Goal: Task Accomplishment & Management: Complete application form

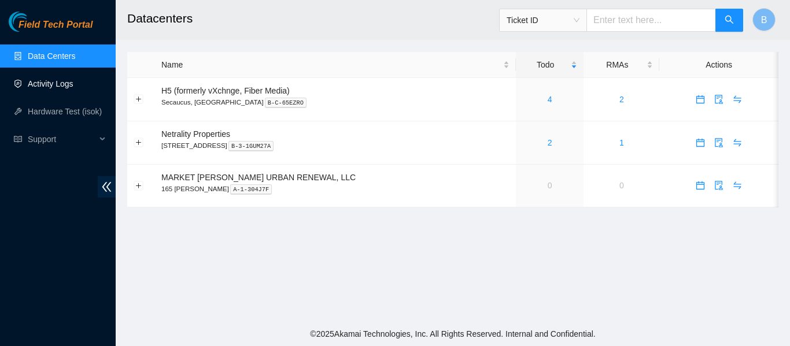
click at [53, 88] on link "Activity Logs" at bounding box center [51, 83] width 46 height 9
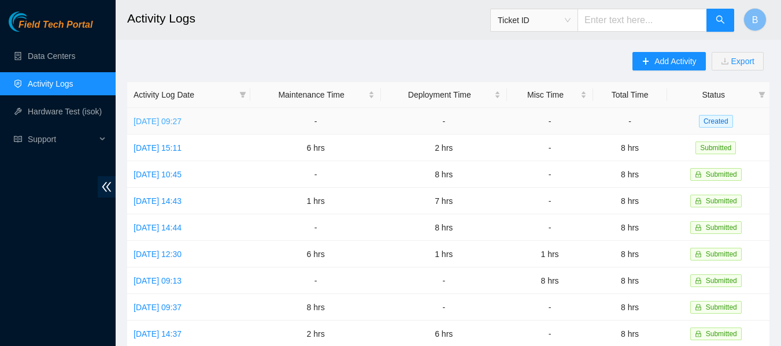
click at [182, 122] on link "[DATE] 09:27" at bounding box center [158, 121] width 48 height 9
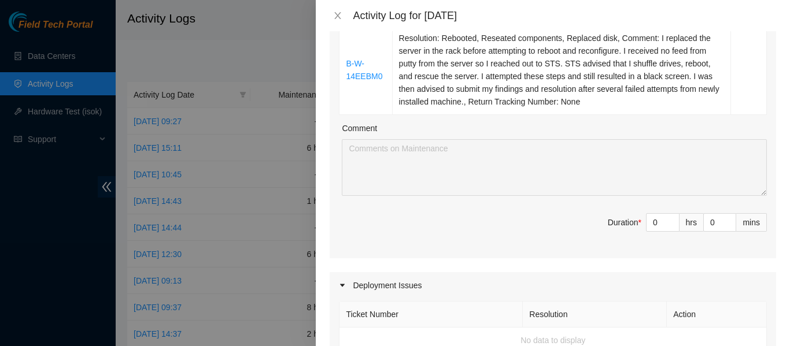
scroll to position [212, 0]
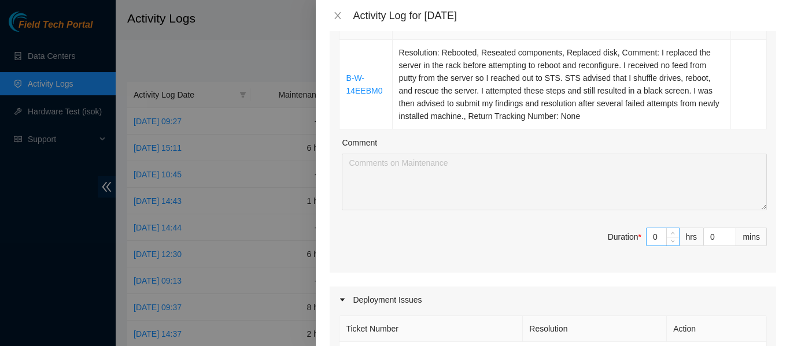
click at [649, 238] on input "0" at bounding box center [662, 236] width 32 height 17
type input "2"
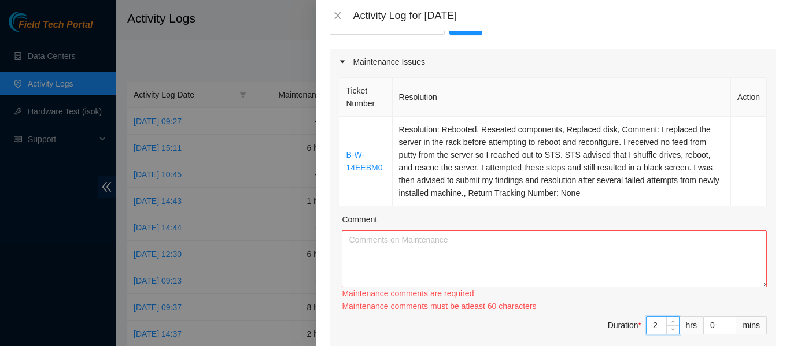
scroll to position [134, 0]
type input "2"
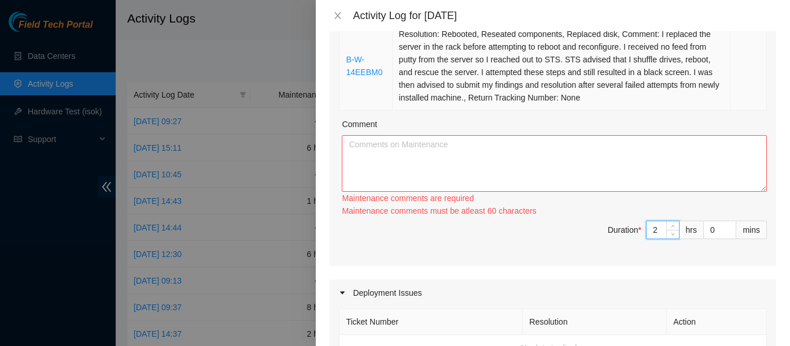
scroll to position [231, 0]
click at [390, 175] on textarea "Comment" at bounding box center [554, 163] width 425 height 57
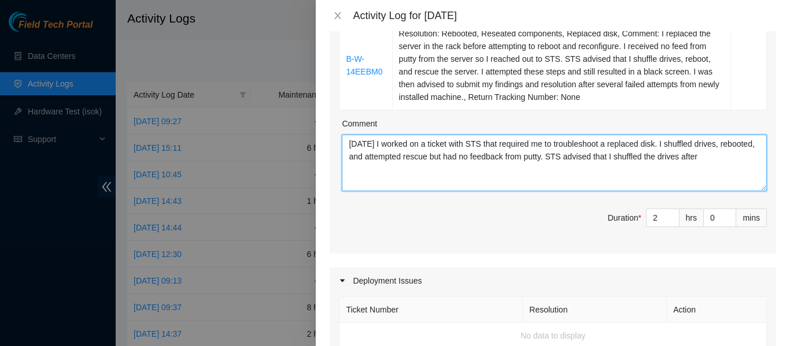
click at [640, 142] on textarea "Today I worked on a ticket with STS that required me to troubleshoot a replaced…" at bounding box center [554, 163] width 425 height 57
click at [740, 158] on textarea "Today I worked on a ticket with STS that required me to troubleshoot a replaced…" at bounding box center [554, 163] width 425 height 57
type textarea "Today I worked on a ticket with STS that required me to troubleshoot a replaced…"
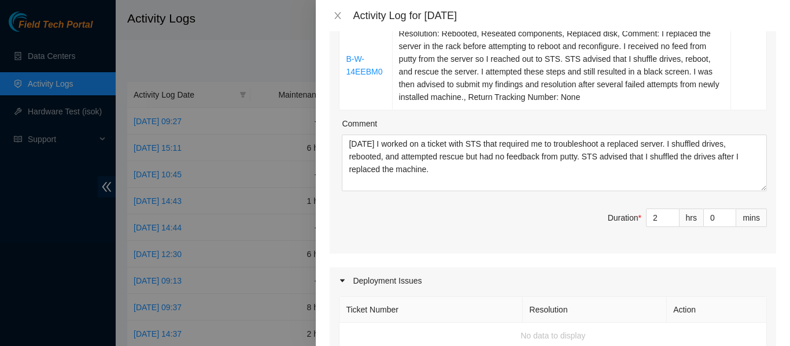
click at [478, 217] on span "Duration * 2 hrs 0 mins" at bounding box center [553, 225] width 428 height 32
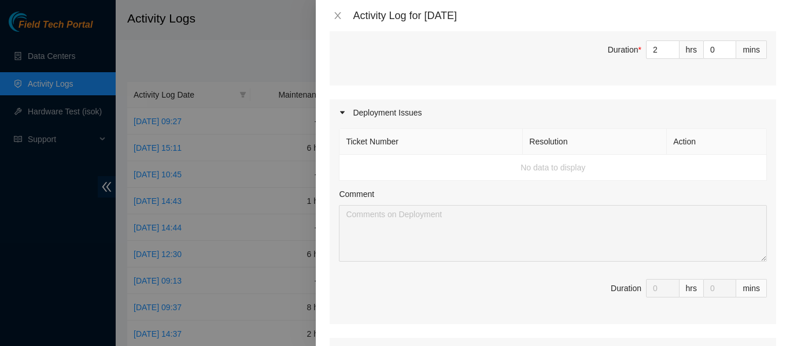
scroll to position [0, 0]
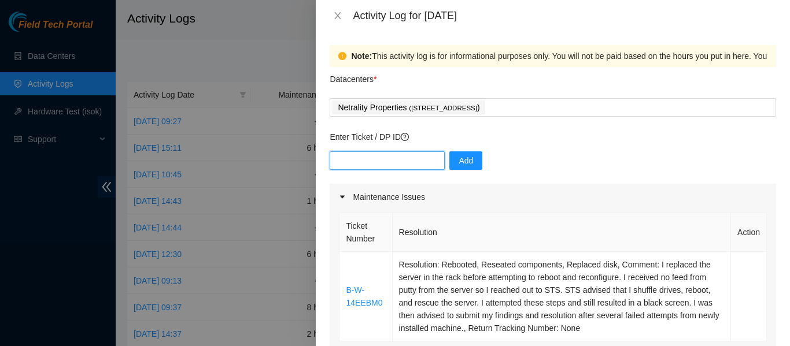
click at [356, 158] on input "text" at bounding box center [387, 160] width 115 height 19
paste input "B-V-5L6DAOH"
type input "B-V-5L6DAOH"
click at [471, 161] on button "Add" at bounding box center [465, 160] width 33 height 19
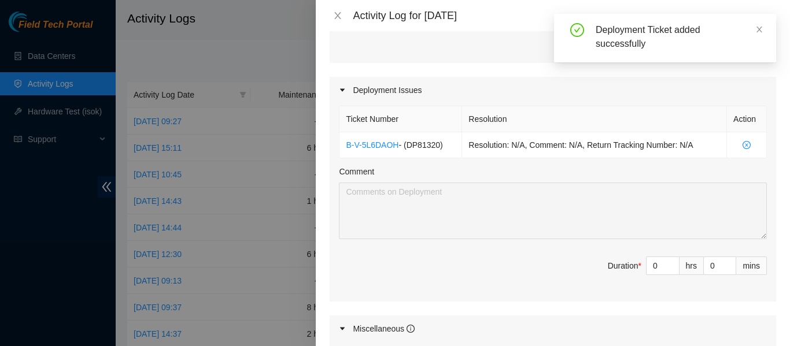
scroll to position [424, 0]
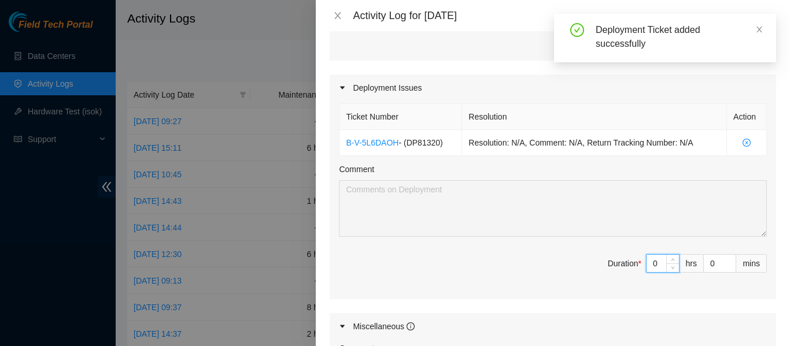
click at [648, 261] on input "0" at bounding box center [662, 263] width 32 height 17
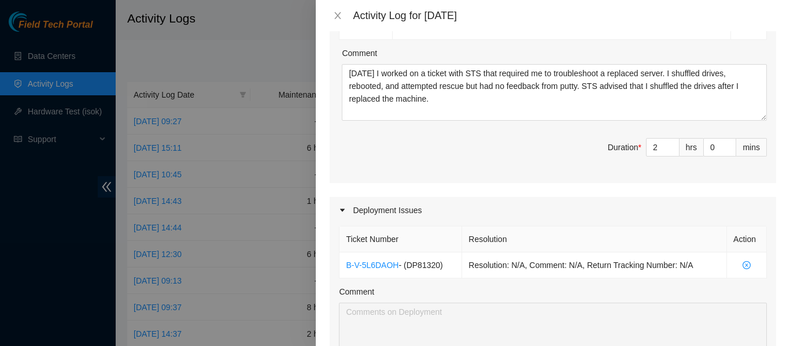
scroll to position [403, 0]
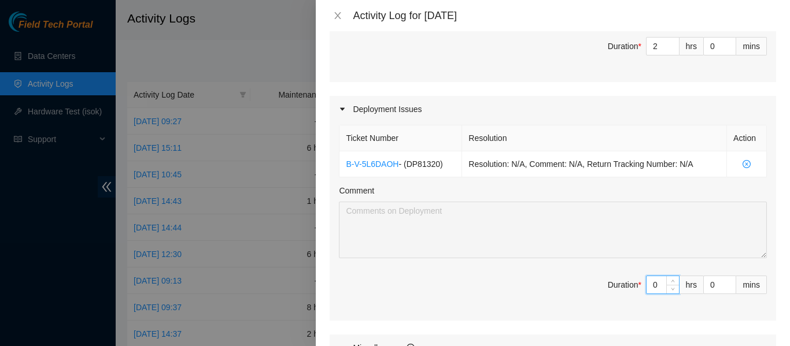
type input "4"
type input "6"
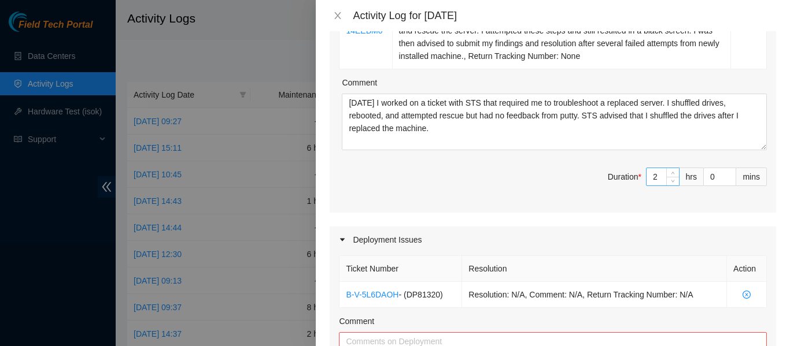
scroll to position [272, 0]
type input "4"
click at [650, 172] on input "2" at bounding box center [662, 177] width 32 height 17
type input "4"
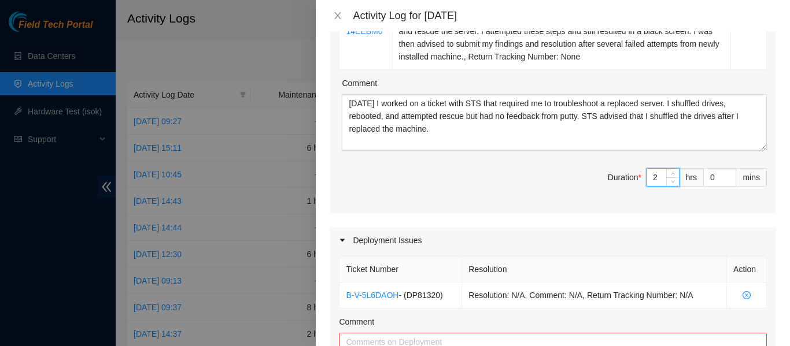
type input "8"
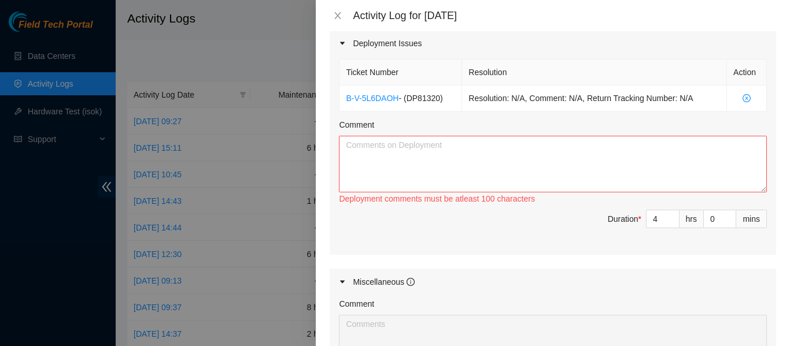
scroll to position [469, 0]
type input "4"
click at [500, 154] on textarea "Comment" at bounding box center [553, 163] width 428 height 57
type textarea "T"
type textarea "W"
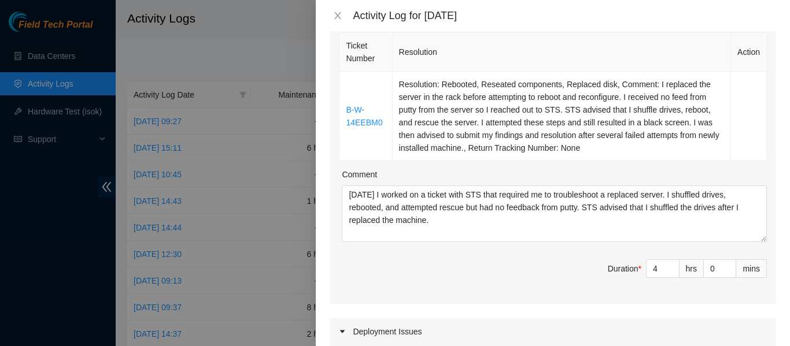
scroll to position [168, 0]
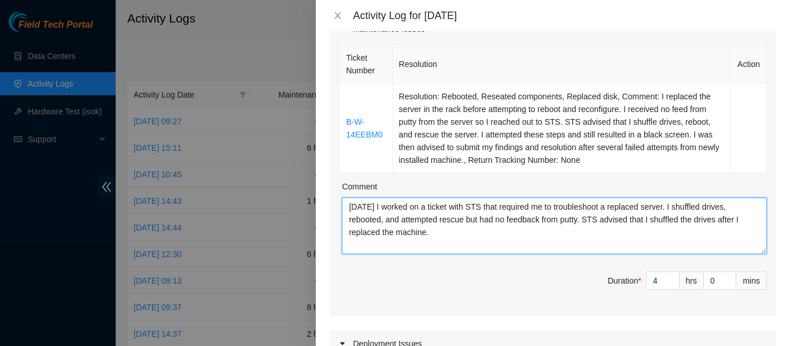
click at [447, 236] on textarea "[DATE] I worked on a ticket with STS that required me to troubleshoot a replace…" at bounding box center [554, 226] width 425 height 57
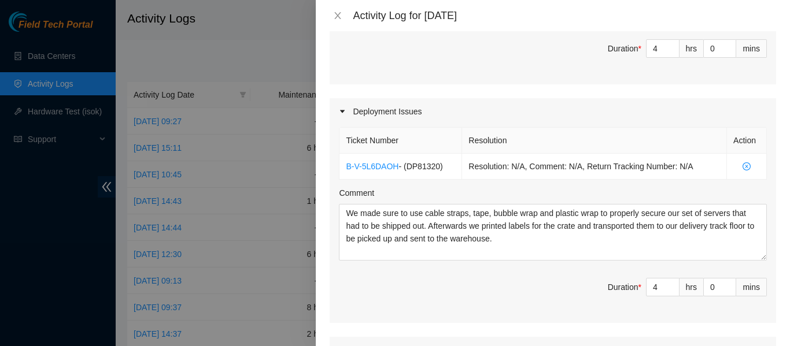
scroll to position [401, 0]
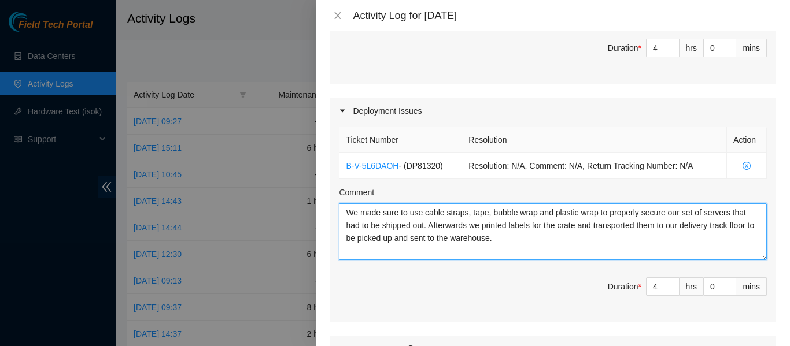
click at [539, 251] on textarea "We made sure to use cable straps, tape, bubble wrap and plastic wrap to properl…" at bounding box center [553, 232] width 428 height 57
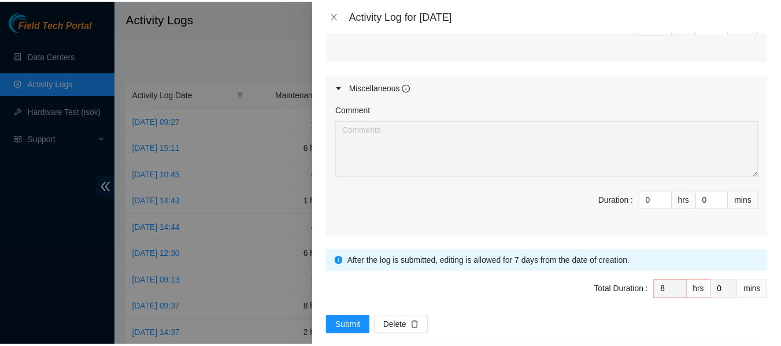
scroll to position [680, 0]
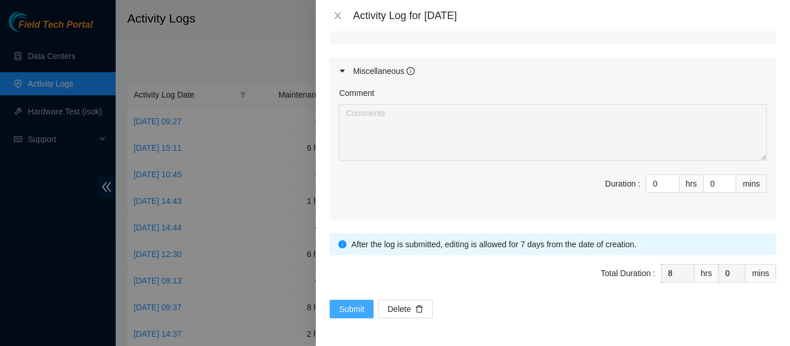
type textarea "We made sure to use cable straps, tape, bubble wrap and plastic wrap to properl…"
click at [349, 308] on span "Submit" at bounding box center [351, 309] width 25 height 13
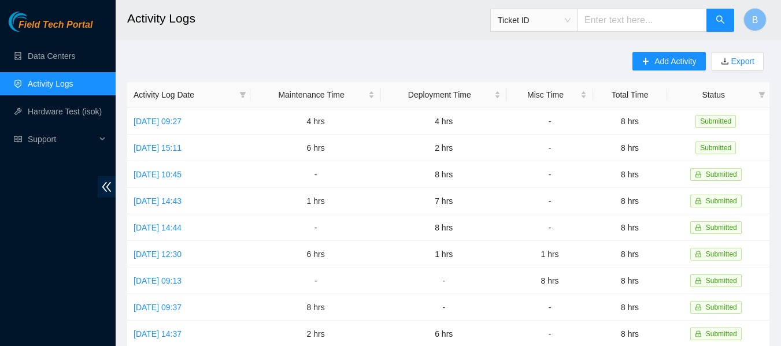
click at [46, 84] on link "Activity Logs" at bounding box center [51, 83] width 46 height 9
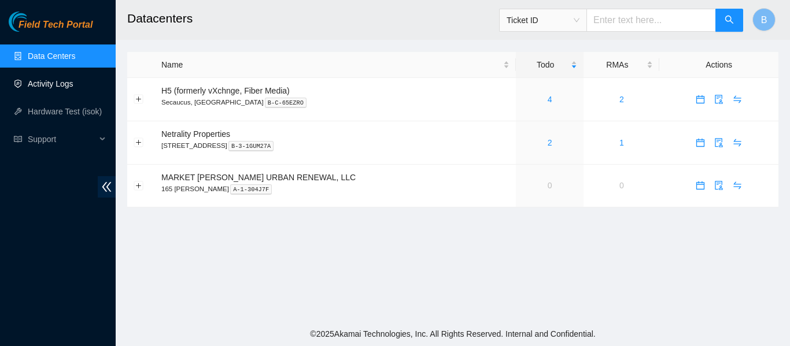
click at [66, 85] on link "Activity Logs" at bounding box center [51, 83] width 46 height 9
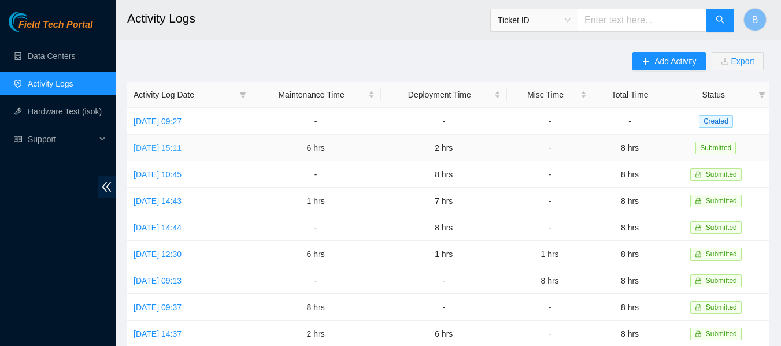
click at [171, 146] on link "[DATE] 15:11" at bounding box center [158, 147] width 48 height 9
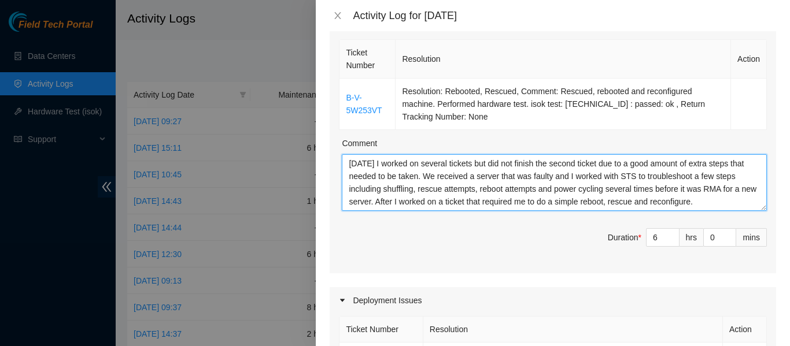
click at [406, 187] on textarea "[DATE] I worked on several tickets but did not finish the second ticket due to …" at bounding box center [554, 182] width 425 height 57
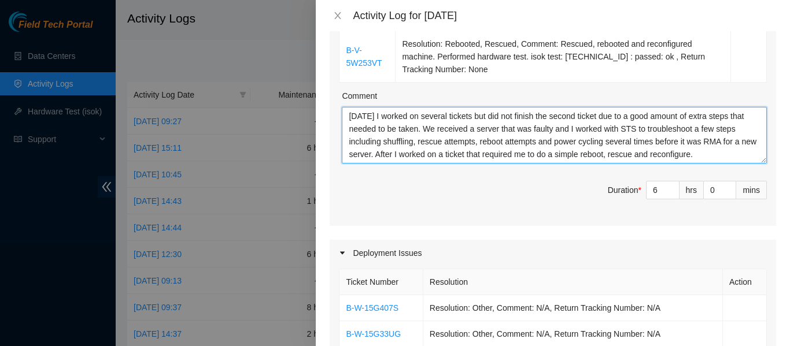
scroll to position [220, 0]
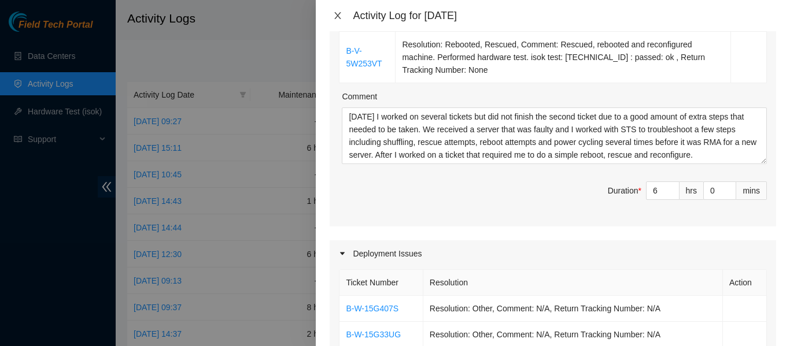
click at [343, 14] on button "Close" at bounding box center [338, 15] width 16 height 11
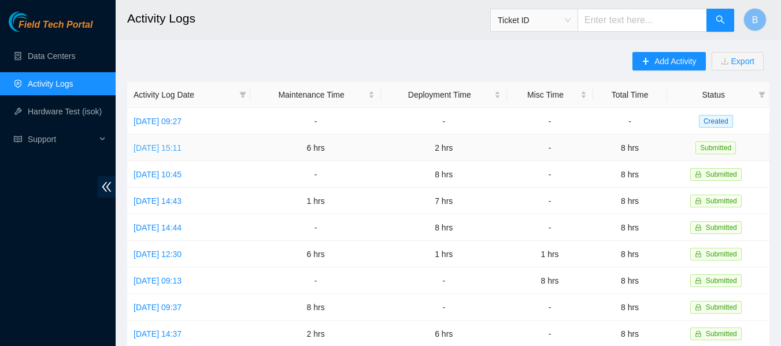
click at [182, 147] on link "[DATE] 15:11" at bounding box center [158, 147] width 48 height 9
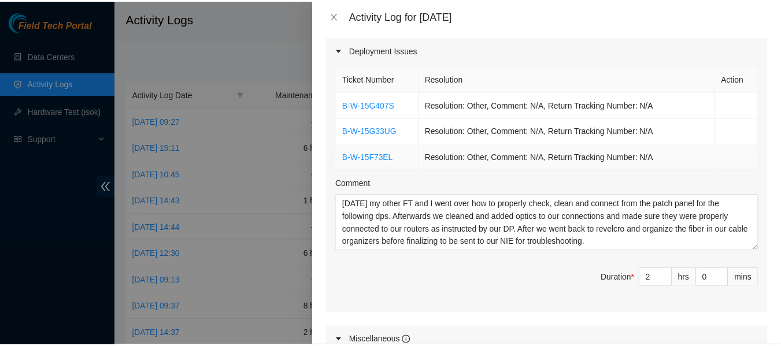
scroll to position [425, 0]
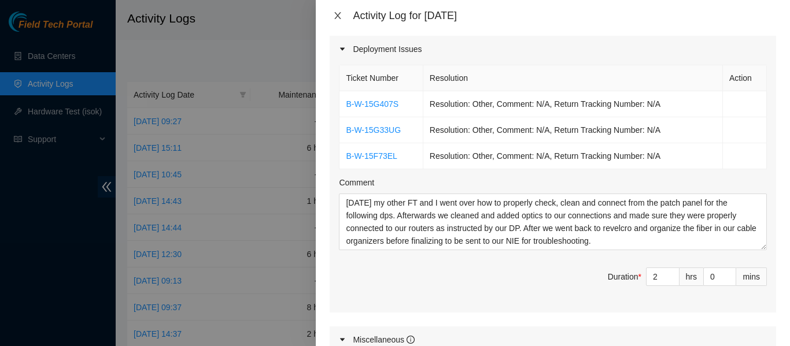
click at [333, 18] on icon "close" at bounding box center [337, 15] width 9 height 9
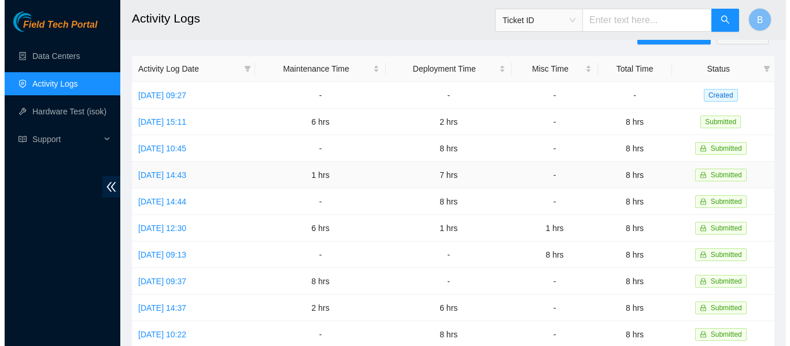
scroll to position [20, 0]
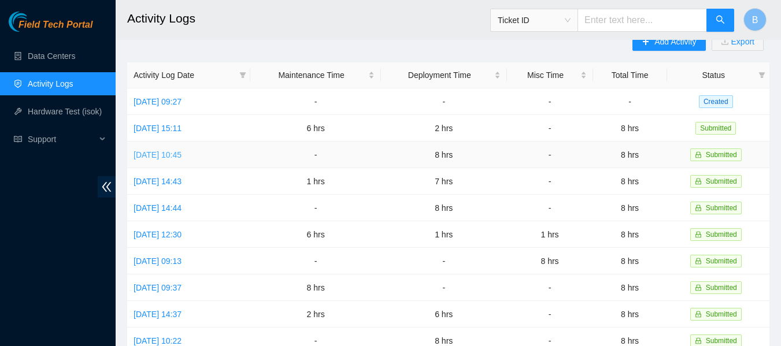
click at [182, 150] on link "[DATE] 10:45" at bounding box center [158, 154] width 48 height 9
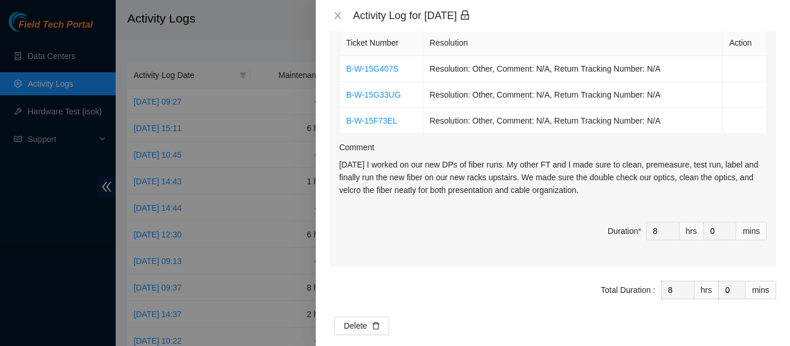
scroll to position [0, 0]
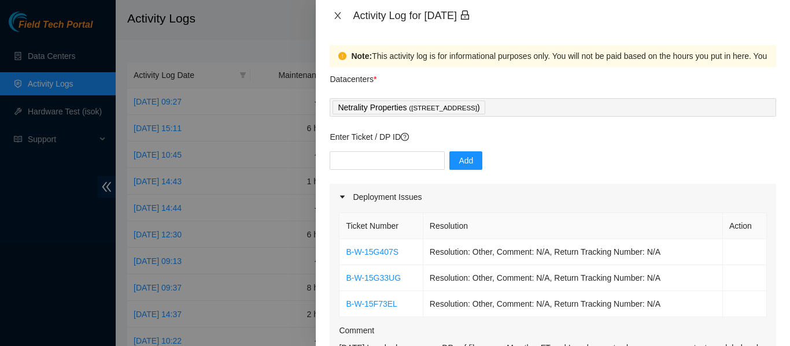
click at [335, 14] on icon "close" at bounding box center [337, 15] width 9 height 9
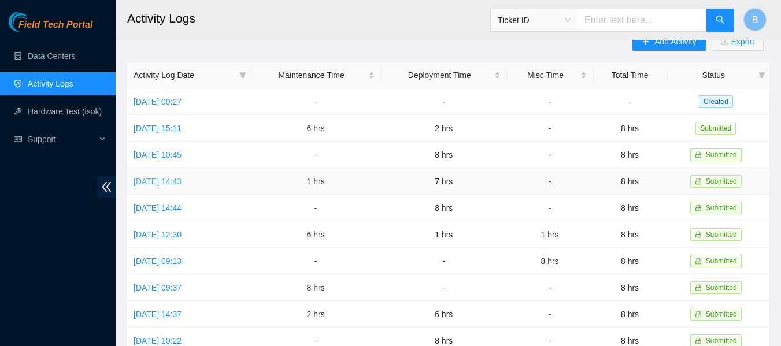
click at [182, 179] on link "[DATE] 14:43" at bounding box center [158, 181] width 48 height 9
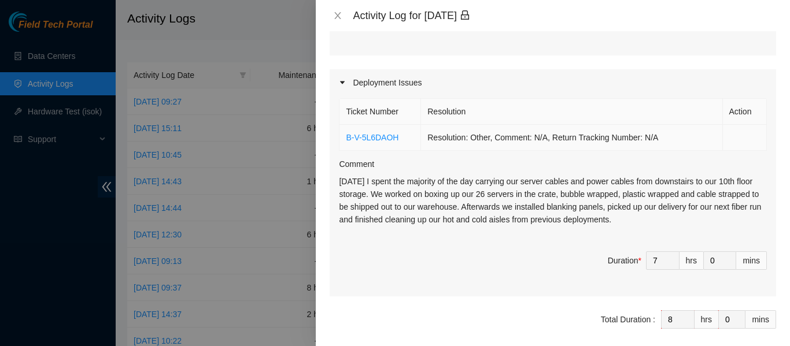
scroll to position [382, 0]
click at [370, 132] on link "B-V-5L6DAOH" at bounding box center [372, 136] width 53 height 9
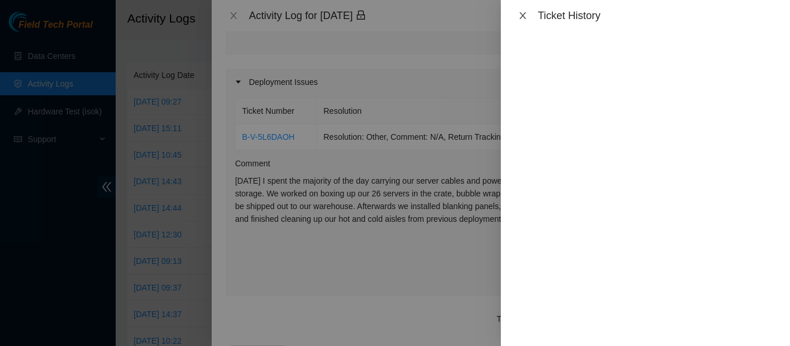
click at [520, 13] on icon "close" at bounding box center [522, 15] width 6 height 7
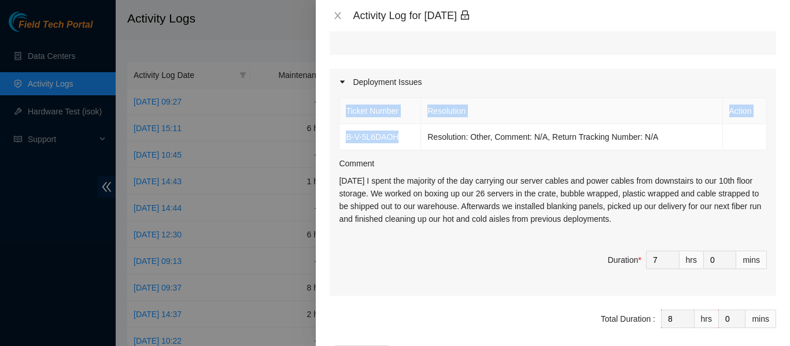
drag, startPoint x: 409, startPoint y: 121, endPoint x: 337, endPoint y: 121, distance: 72.3
click at [337, 121] on div "Ticket Number Resolution Action B-V-5L6DAOH Resolution: Other, Comment: N/A, Re…" at bounding box center [553, 195] width 446 height 201
click at [409, 124] on td "B-V-5L6DAOH" at bounding box center [380, 137] width 82 height 26
drag, startPoint x: 409, startPoint y: 123, endPoint x: 343, endPoint y: 123, distance: 65.9
click at [343, 124] on td "B-V-5L6DAOH" at bounding box center [380, 137] width 82 height 26
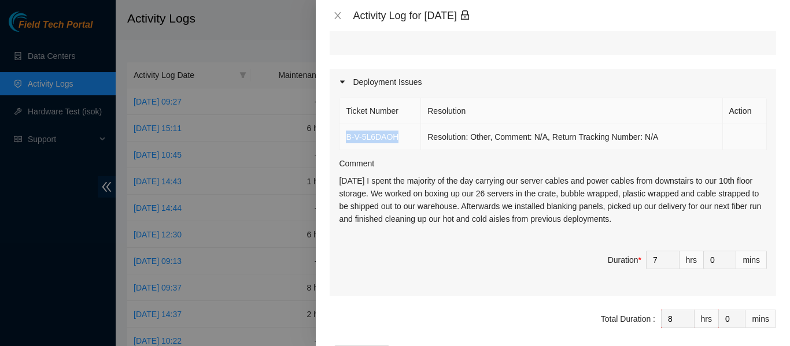
copy link "B-V-5L6DAOH"
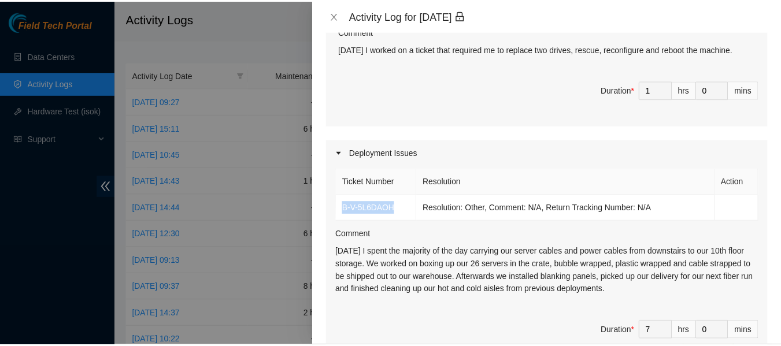
scroll to position [415, 0]
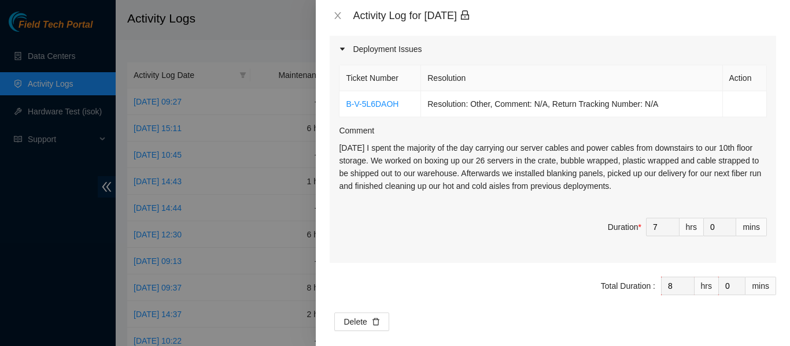
click at [251, 126] on div at bounding box center [395, 173] width 790 height 346
click at [337, 15] on icon "close" at bounding box center [338, 15] width 6 height 7
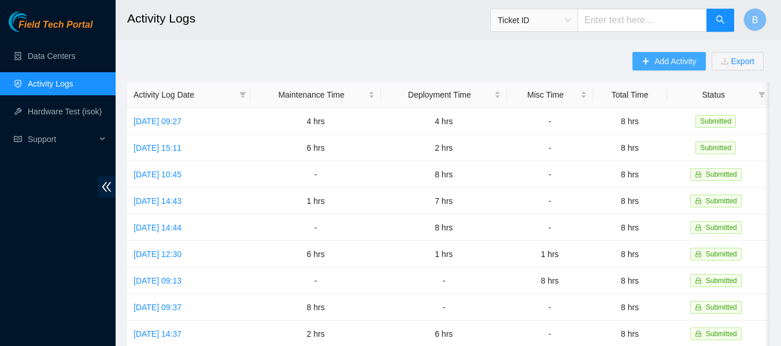
click at [667, 57] on span "Add Activity" at bounding box center [676, 61] width 42 height 13
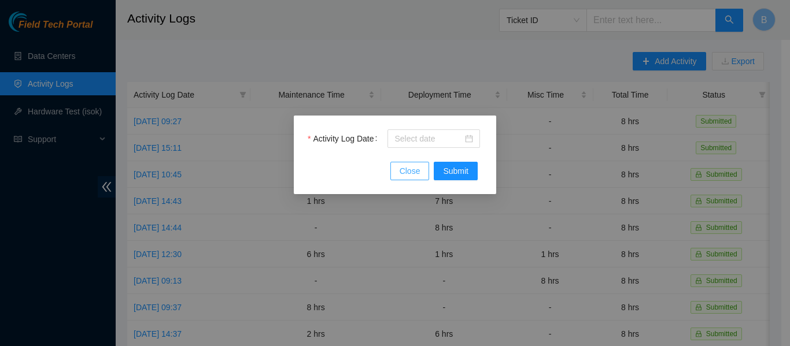
click at [416, 176] on span "Close" at bounding box center [410, 171] width 21 height 13
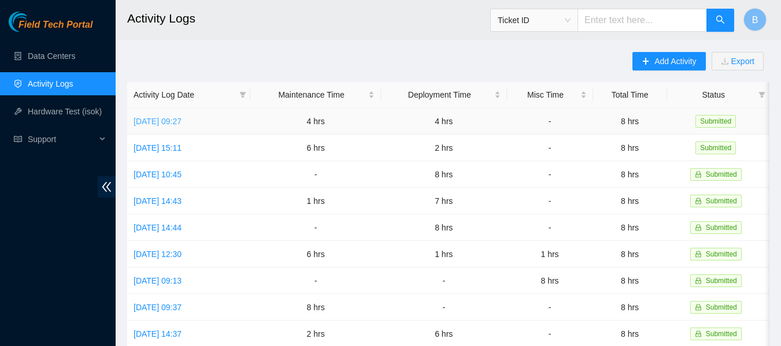
click at [179, 117] on link "[DATE] 09:27" at bounding box center [158, 121] width 48 height 9
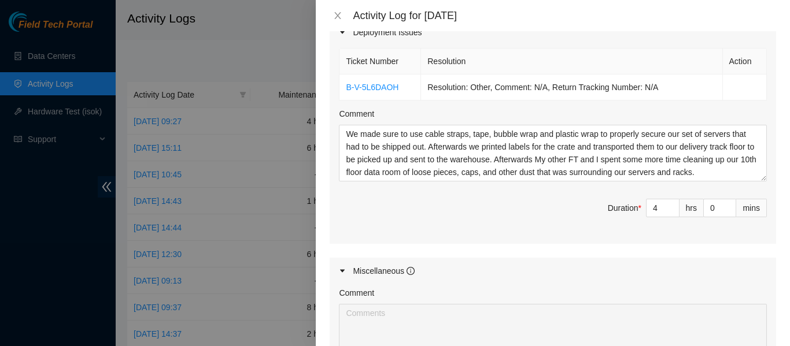
scroll to position [480, 0]
click at [335, 13] on icon "close" at bounding box center [338, 15] width 6 height 7
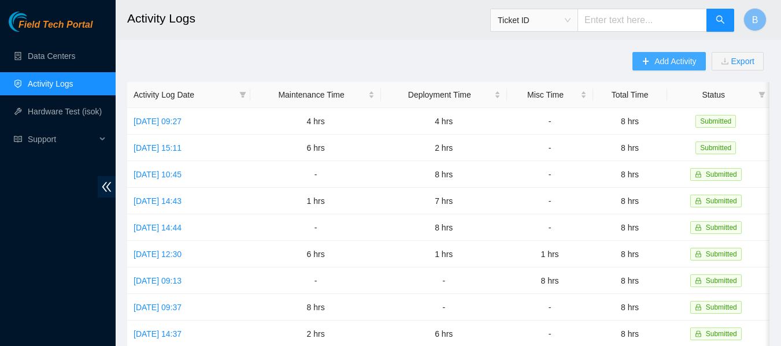
click at [660, 62] on span "Add Activity" at bounding box center [676, 61] width 42 height 13
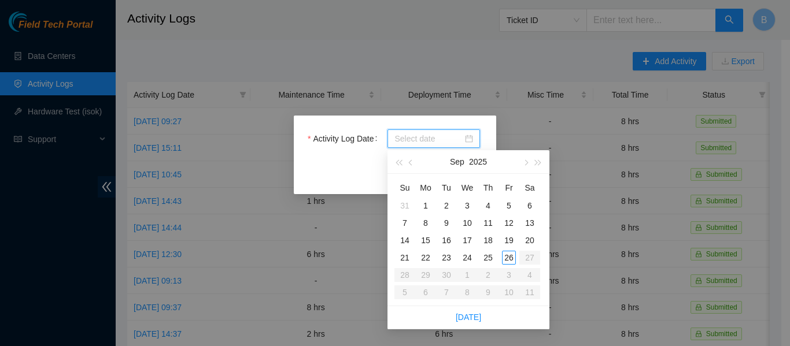
click at [445, 140] on input "Activity Log Date" at bounding box center [428, 138] width 68 height 13
type input "[DATE]"
click at [486, 257] on div "25" at bounding box center [488, 258] width 14 height 14
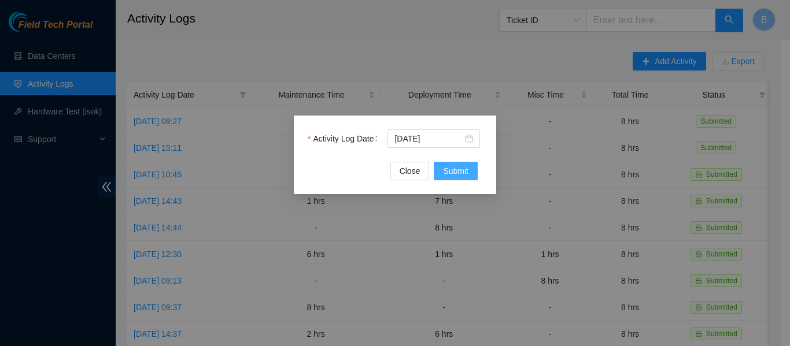
click at [445, 169] on span "Submit" at bounding box center [455, 171] width 25 height 13
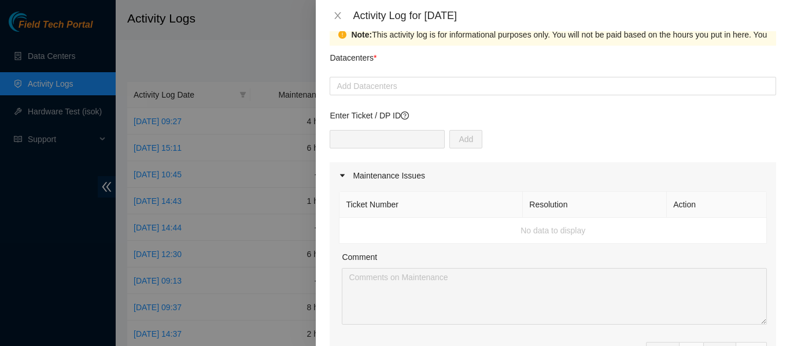
scroll to position [0, 0]
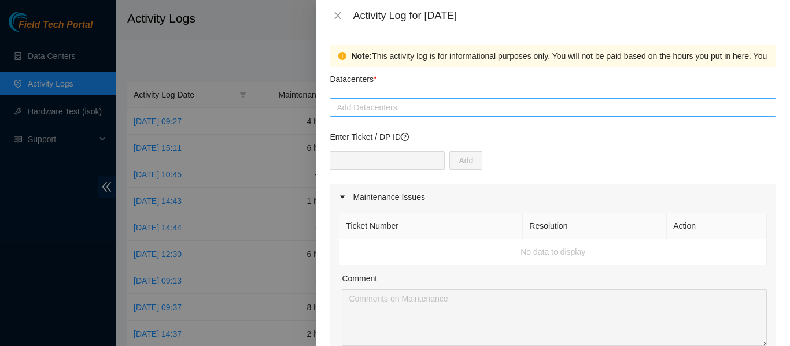
click at [443, 105] on div at bounding box center [552, 108] width 441 height 14
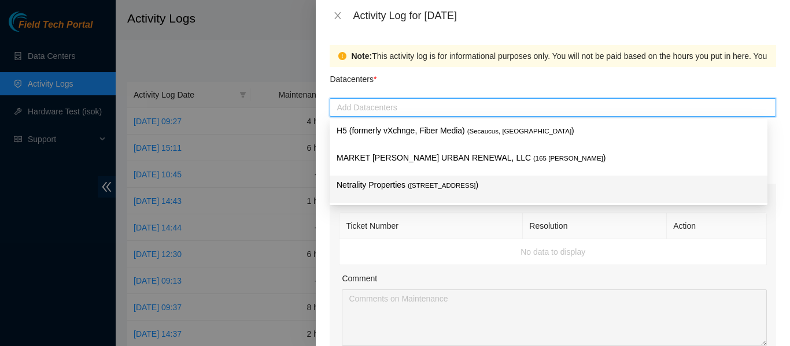
click at [384, 188] on p "Netrality Properties ( [STREET_ADDRESS] )" at bounding box center [549, 185] width 424 height 13
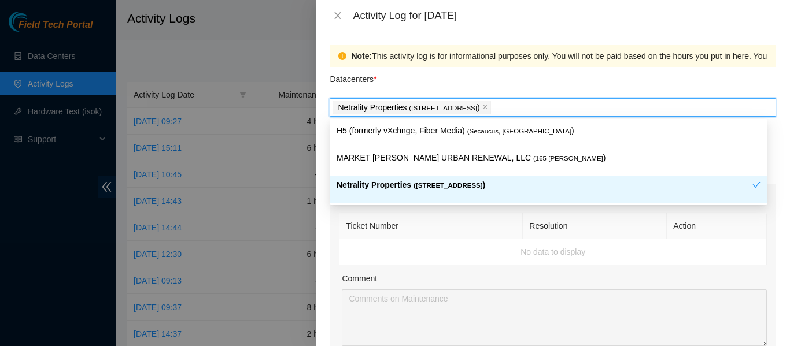
click at [442, 220] on th "Ticket Number" at bounding box center [430, 226] width 183 height 26
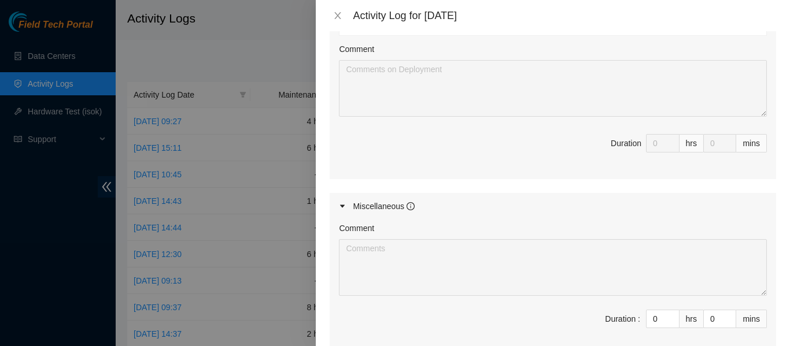
scroll to position [604, 0]
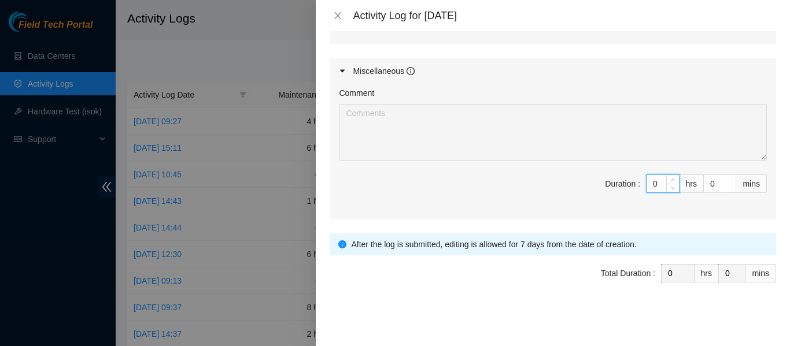
click at [646, 184] on input "0" at bounding box center [662, 183] width 32 height 17
type input "8"
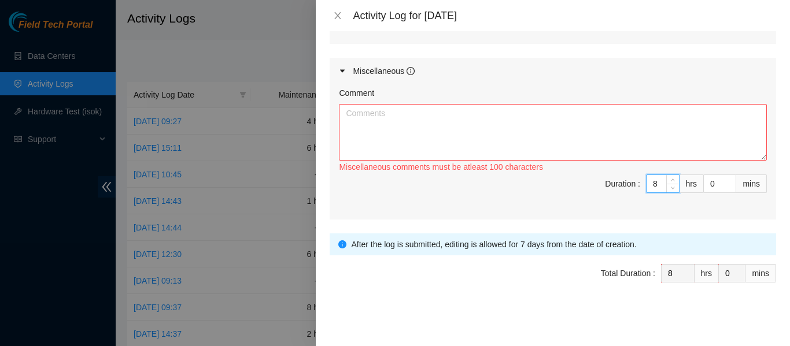
type input "8"
click at [467, 131] on textarea "Comment" at bounding box center [553, 132] width 428 height 57
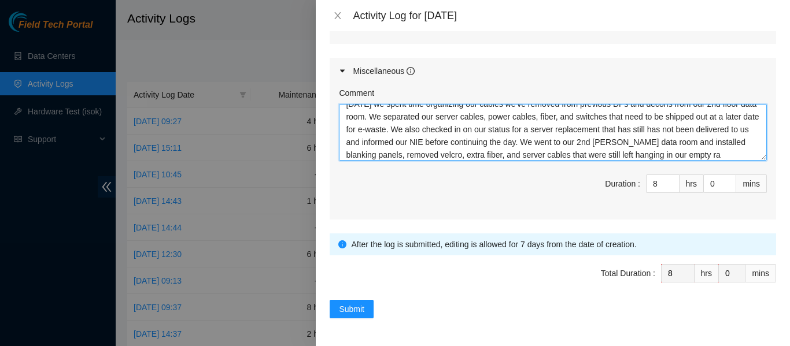
scroll to position [22, 0]
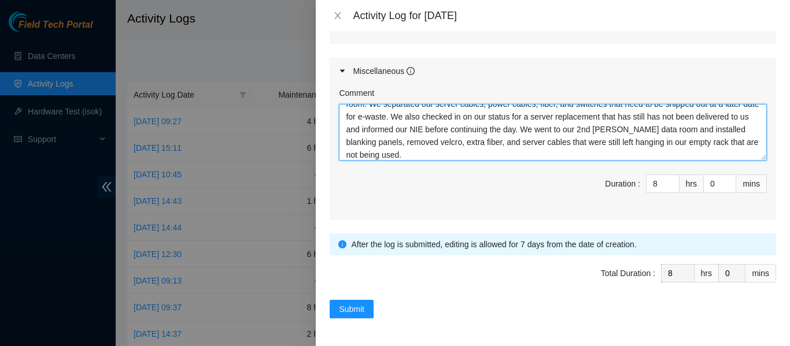
click at [663, 128] on textarea "[DATE] we spent time organizing our cables we've removed from previous DPs and …" at bounding box center [553, 132] width 428 height 57
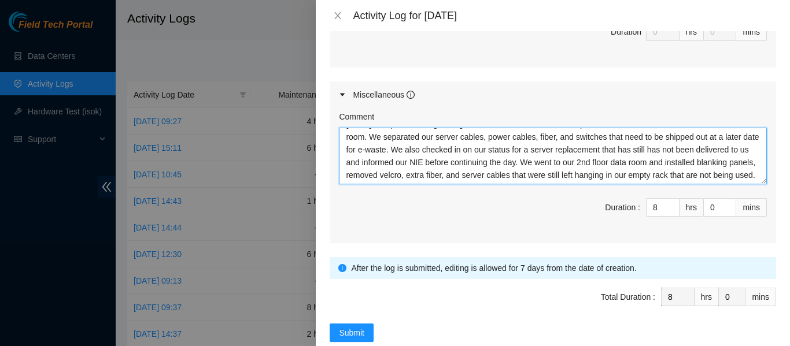
scroll to position [604, 0]
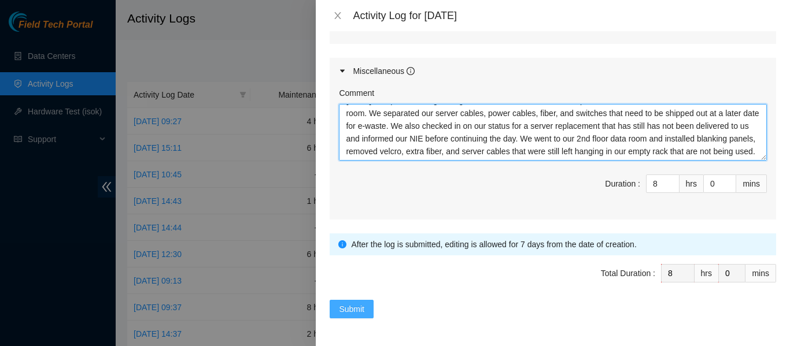
type textarea "[DATE] we spent time organizing our cables we've removed from previous DPs and …"
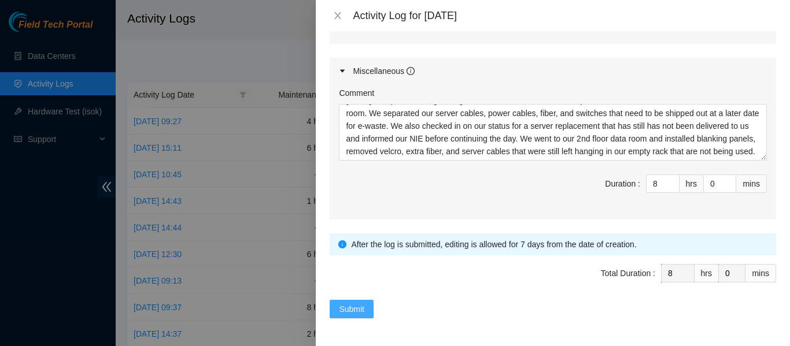
click at [350, 313] on span "Submit" at bounding box center [351, 309] width 25 height 13
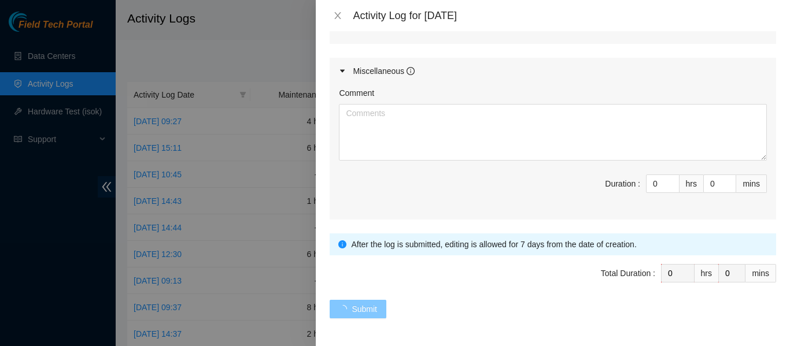
scroll to position [0, 0]
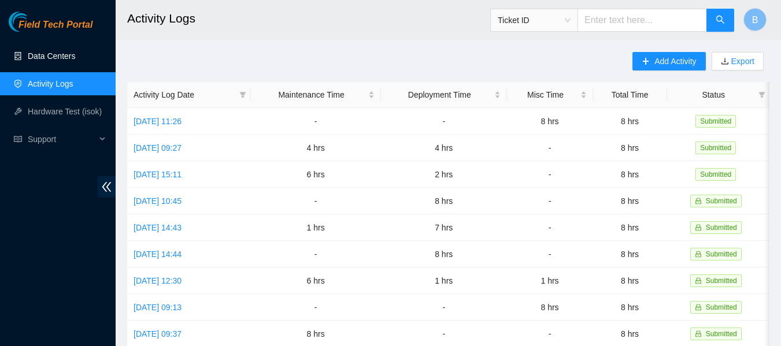
click at [62, 53] on link "Data Centers" at bounding box center [51, 55] width 47 height 9
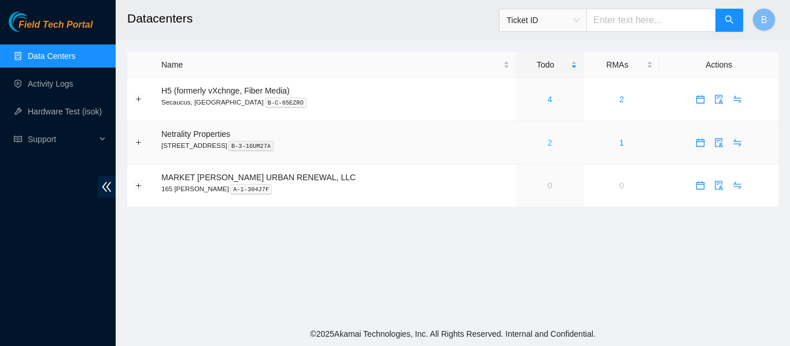
click at [548, 143] on link "2" at bounding box center [550, 142] width 5 height 9
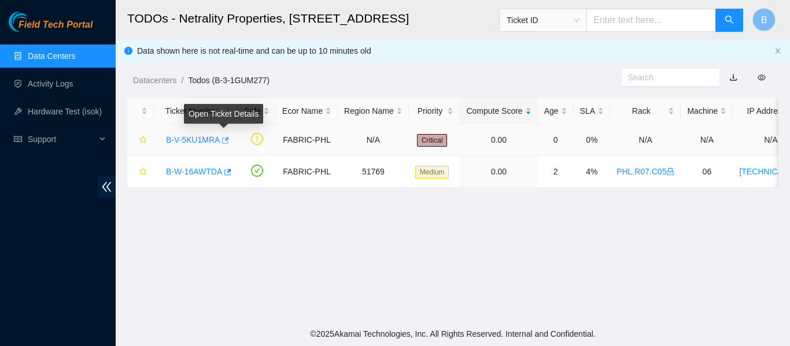
click at [221, 139] on icon "button" at bounding box center [224, 140] width 8 height 8
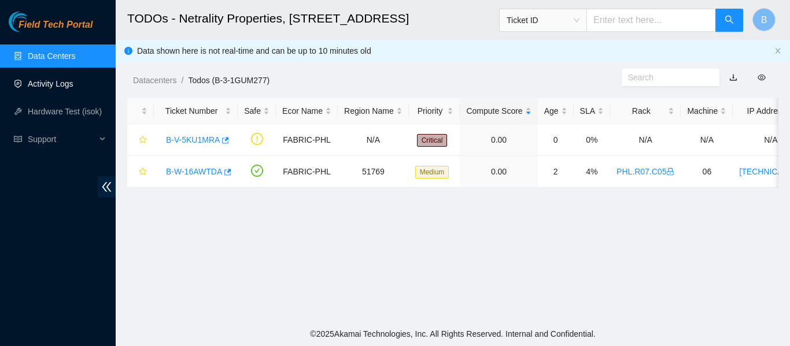
click at [41, 82] on link "Activity Logs" at bounding box center [51, 83] width 46 height 9
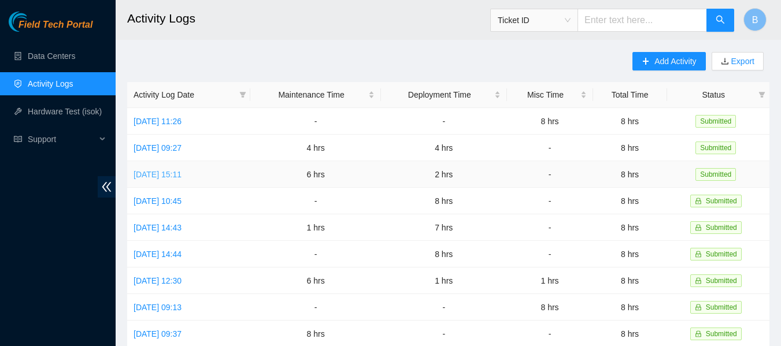
click at [163, 173] on link "[DATE] 15:11" at bounding box center [158, 174] width 48 height 9
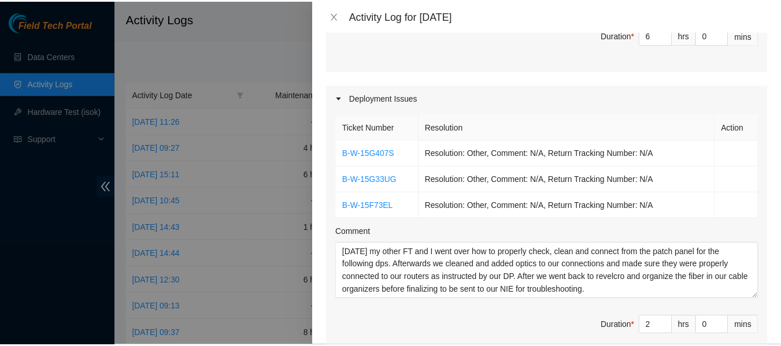
scroll to position [376, 0]
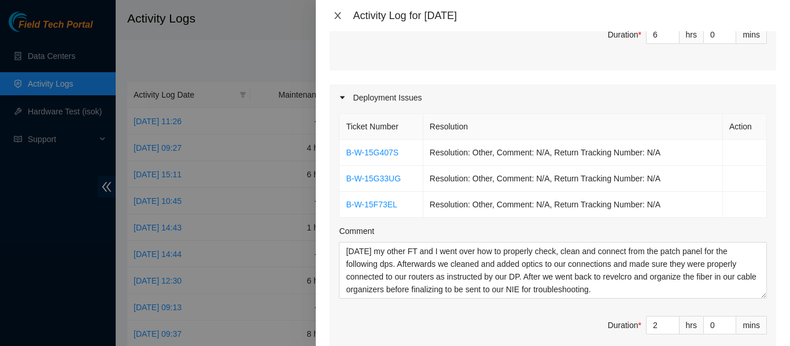
click at [336, 14] on icon "close" at bounding box center [338, 15] width 6 height 7
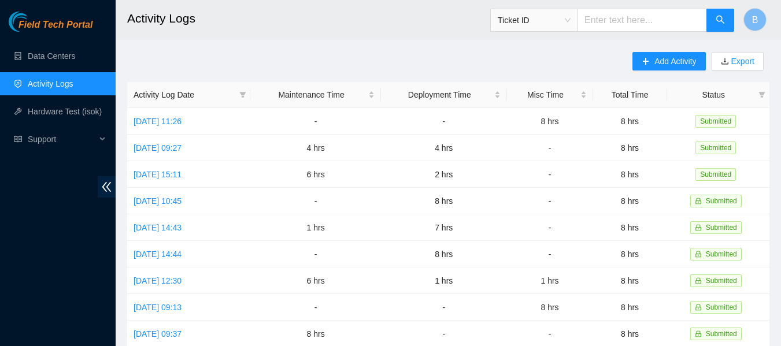
click at [361, 36] on h2 "Activity Logs" at bounding box center [392, 18] width 531 height 37
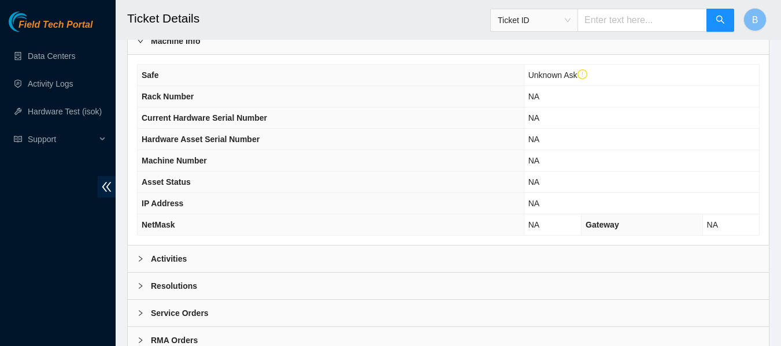
scroll to position [473, 0]
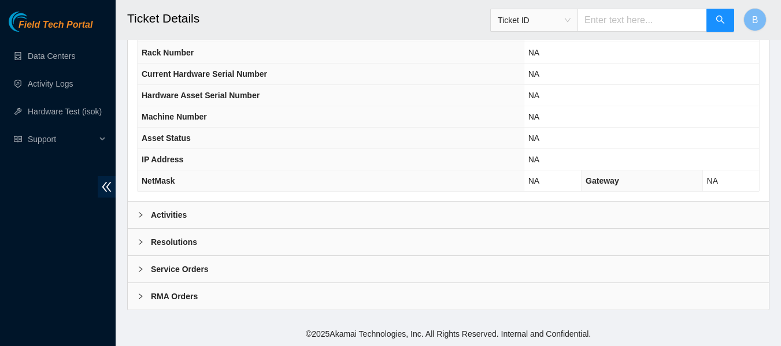
click at [176, 210] on b "Activities" at bounding box center [169, 215] width 36 height 13
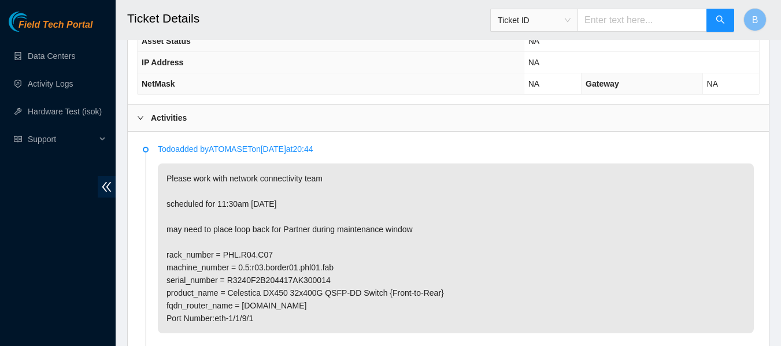
scroll to position [569, 0]
